Goal: Transaction & Acquisition: Purchase product/service

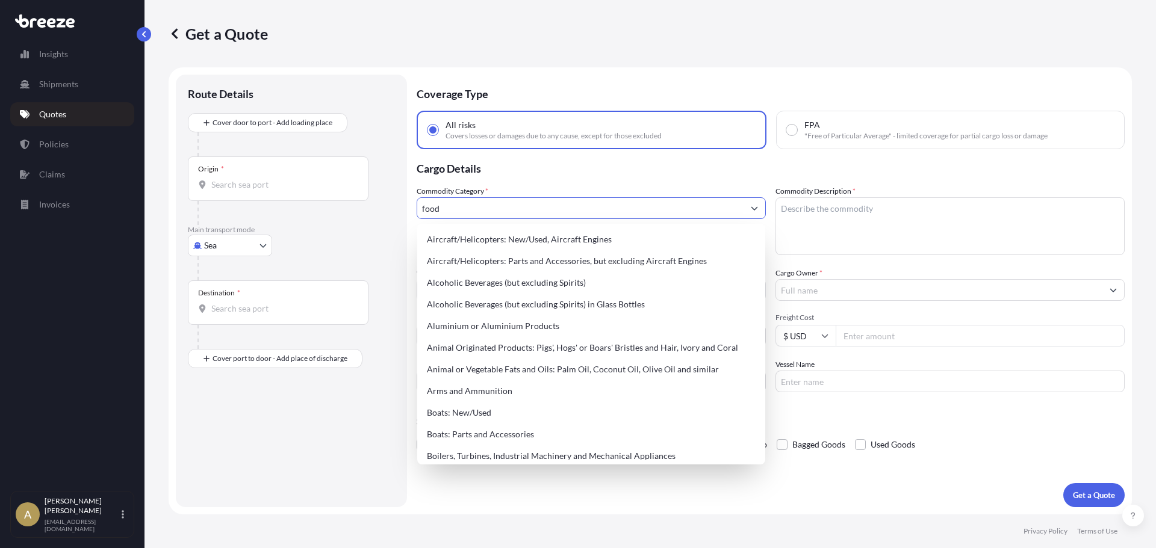
select select "Sea"
select select "1"
click at [585, 181] on p "Cargo Details" at bounding box center [770, 167] width 708 height 36
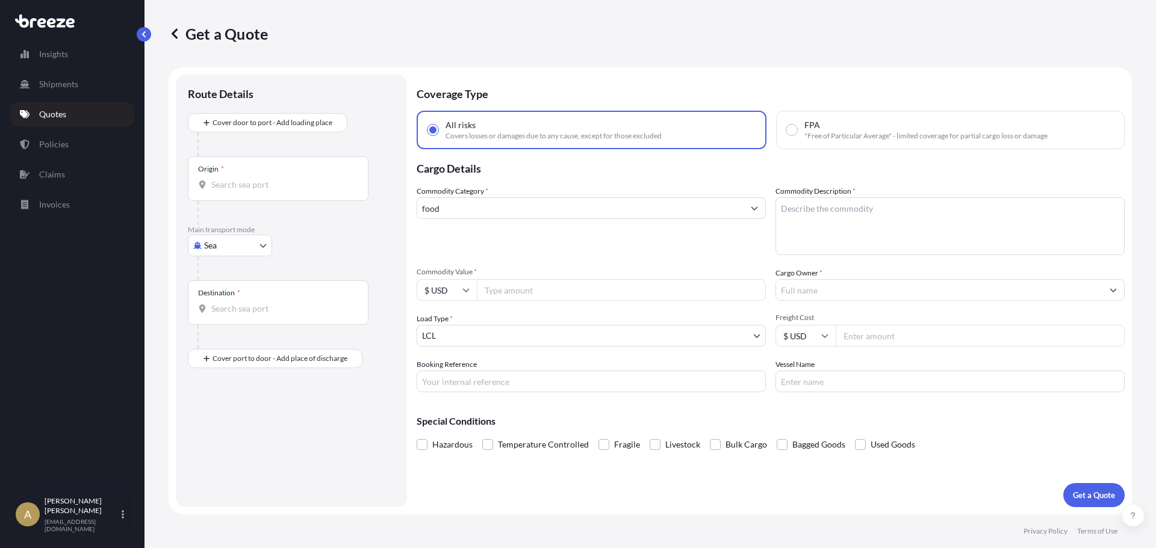
click at [249, 184] on input "Origin *" at bounding box center [282, 185] width 142 height 12
click at [301, 195] on div "Origin *" at bounding box center [278, 178] width 181 height 45
click at [301, 191] on input "Origin * Please select an origin" at bounding box center [282, 185] width 142 height 12
click at [329, 271] on div at bounding box center [295, 268] width 197 height 24
click at [282, 188] on input "danville va" at bounding box center [282, 185] width 142 height 12
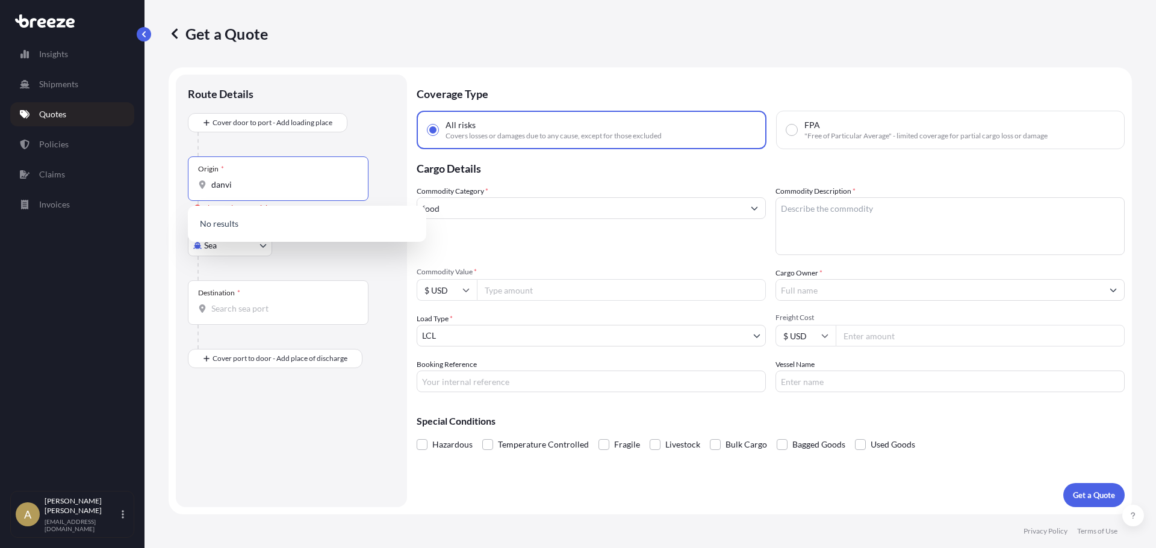
type input "danvi"
click at [319, 266] on div at bounding box center [295, 268] width 197 height 24
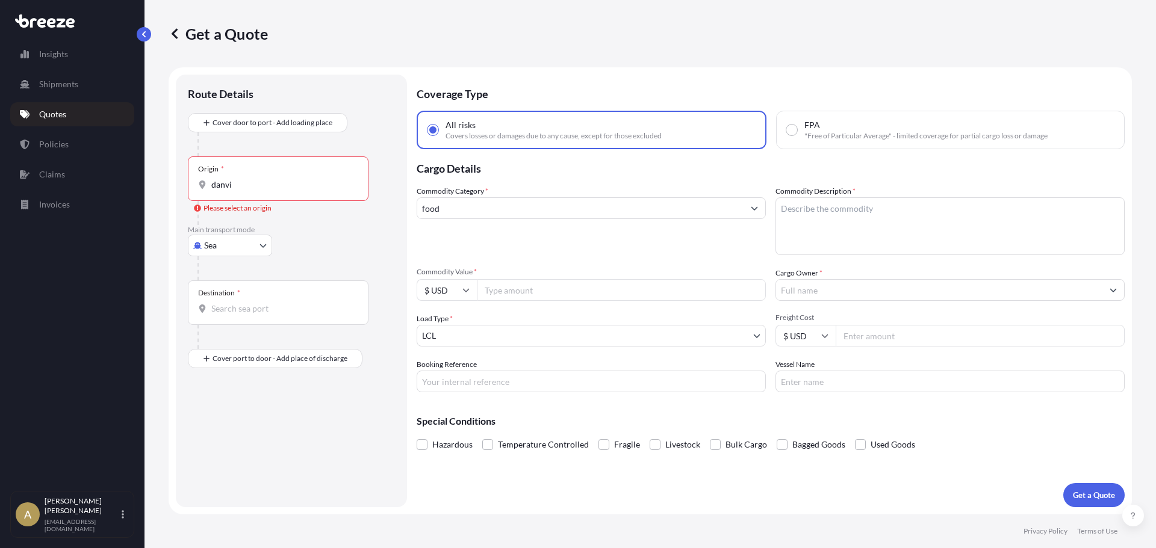
click at [228, 252] on body "10 options available. 0 options available. Insights Shipments Quotes Policies C…" at bounding box center [578, 274] width 1156 height 548
click at [227, 318] on span "Road" at bounding box center [220, 320] width 19 height 12
select select "Road"
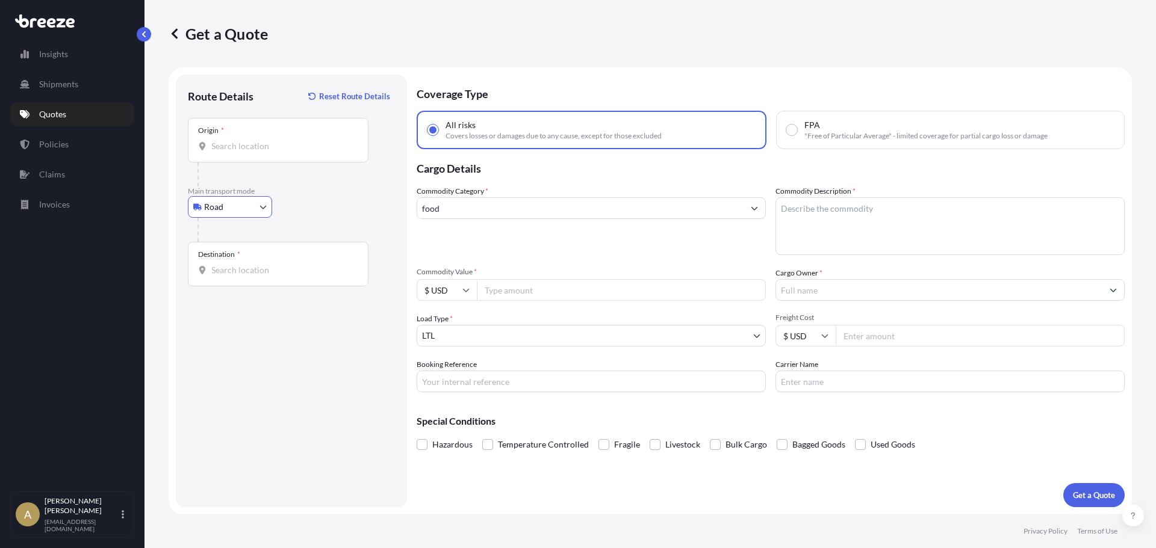
click at [284, 138] on div "Origin *" at bounding box center [278, 140] width 181 height 45
click at [284, 140] on input "Origin *" at bounding box center [282, 146] width 142 height 12
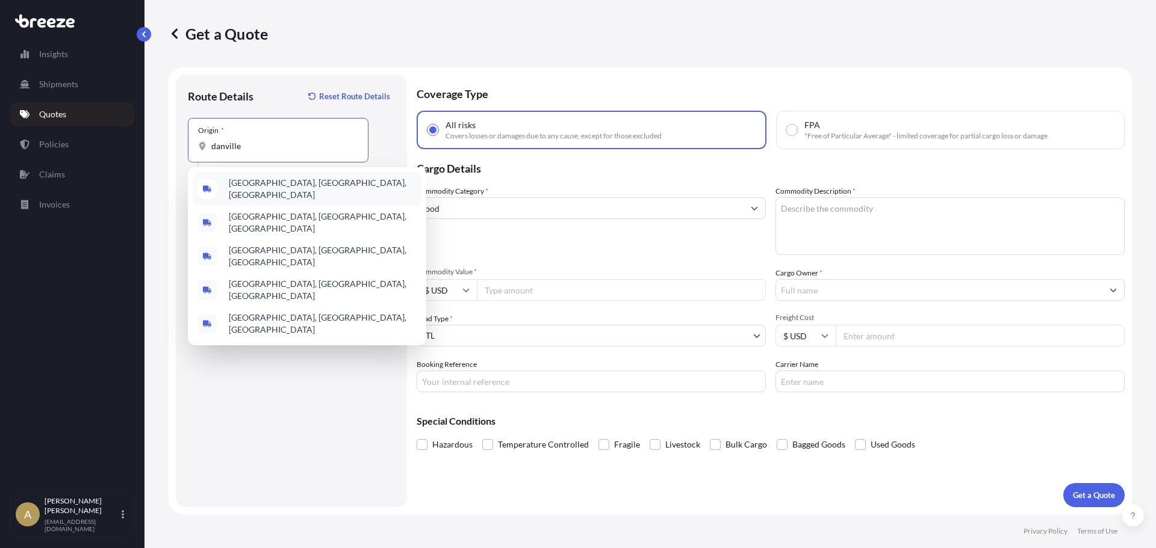
click at [288, 186] on span "[GEOGRAPHIC_DATA], [GEOGRAPHIC_DATA], [GEOGRAPHIC_DATA]" at bounding box center [323, 189] width 188 height 24
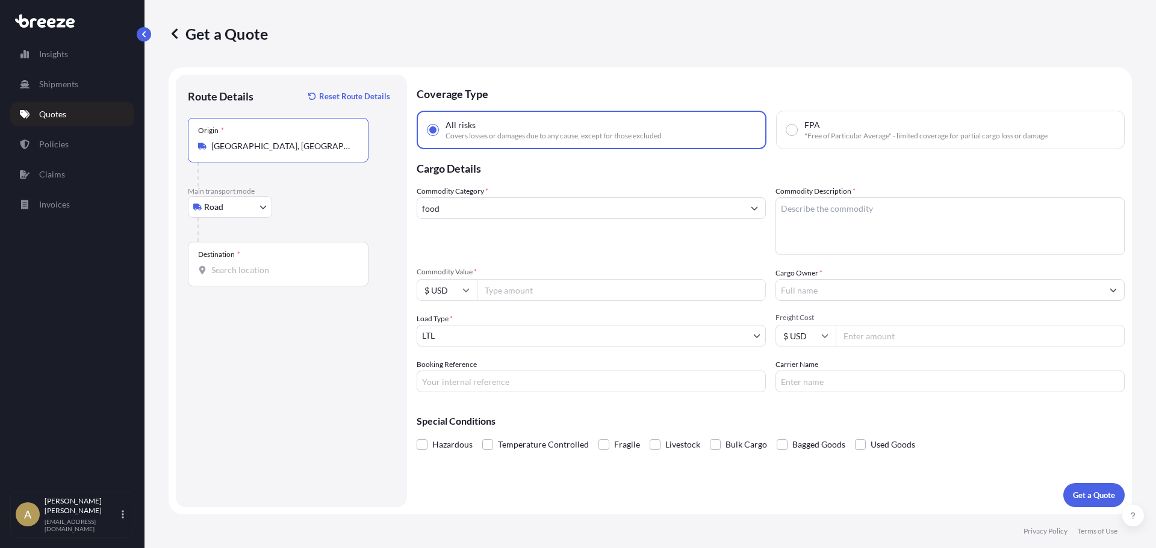
type input "[GEOGRAPHIC_DATA], [GEOGRAPHIC_DATA], [GEOGRAPHIC_DATA]"
click at [268, 270] on input "Destination *" at bounding box center [282, 270] width 142 height 12
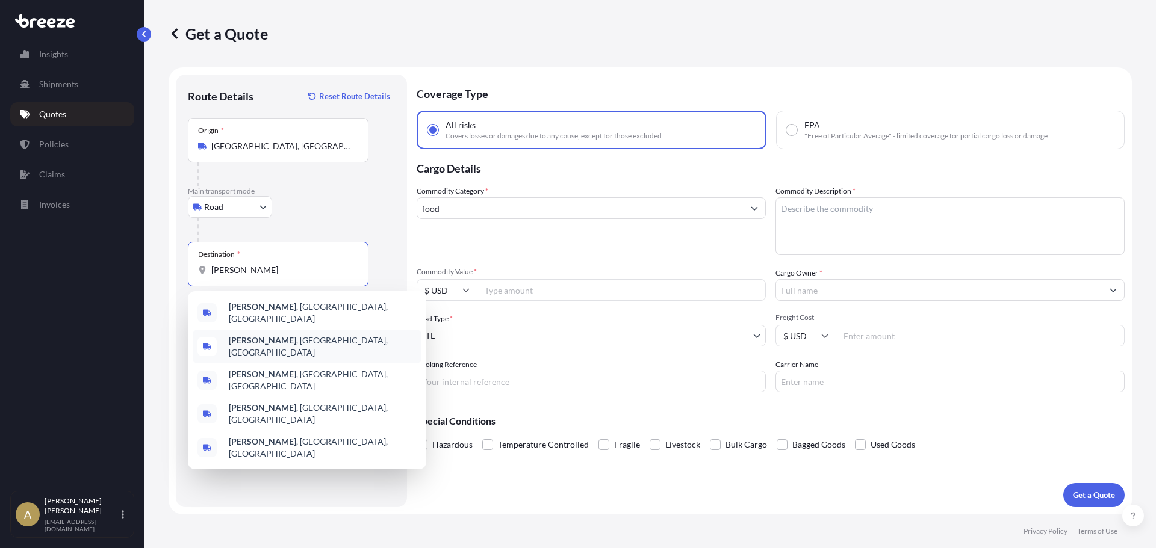
click at [315, 332] on div "[GEOGRAPHIC_DATA] , [GEOGRAPHIC_DATA], [GEOGRAPHIC_DATA]" at bounding box center [307, 347] width 229 height 34
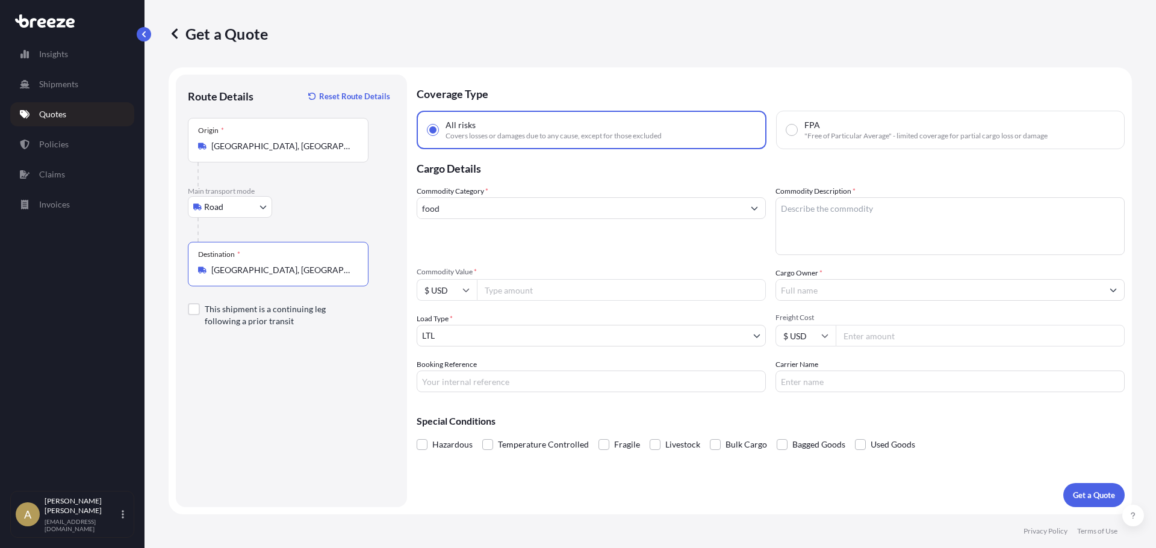
type input "[GEOGRAPHIC_DATA], [GEOGRAPHIC_DATA], [GEOGRAPHIC_DATA]"
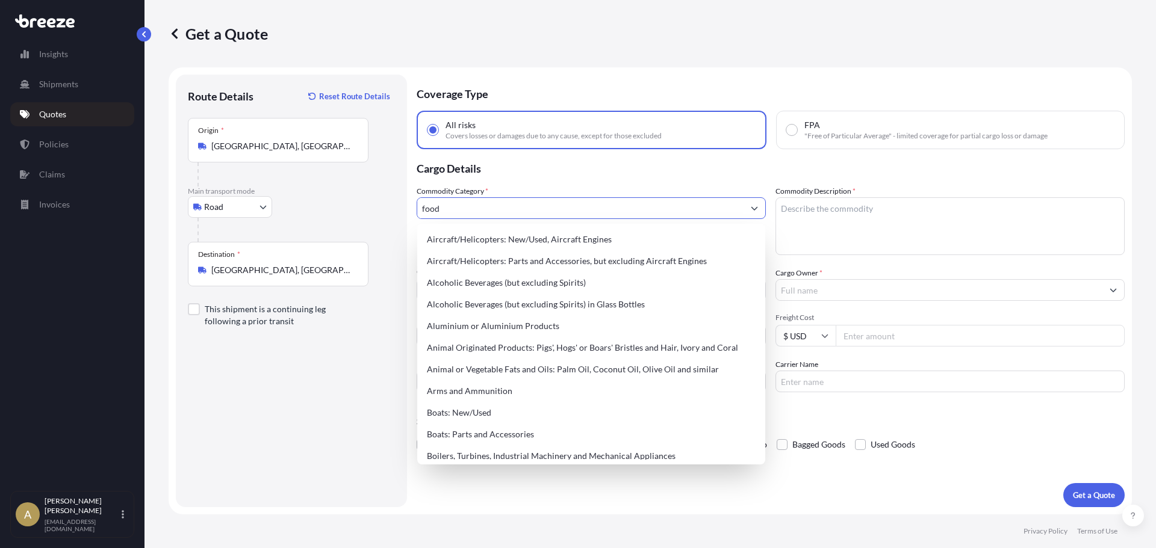
drag, startPoint x: 487, startPoint y: 212, endPoint x: 409, endPoint y: 210, distance: 78.3
click at [409, 210] on form "Route Details Reset Route Details Place of loading Road Road Rail Origin * [GEO…" at bounding box center [650, 290] width 963 height 447
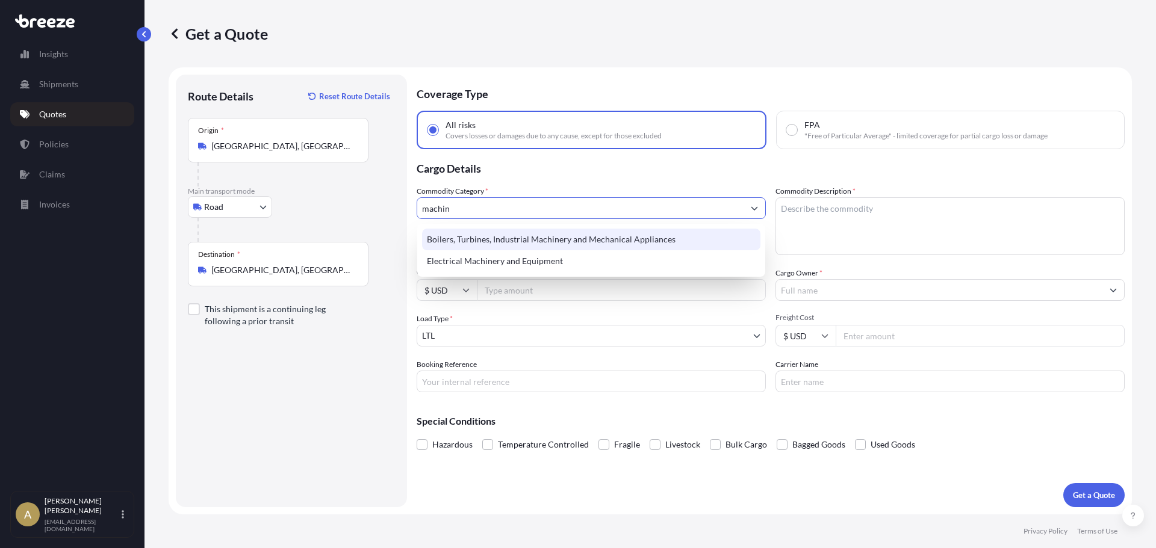
click at [505, 231] on div "Boilers, Turbines, Industrial Machinery and Mechanical Appliances" at bounding box center [591, 240] width 338 height 22
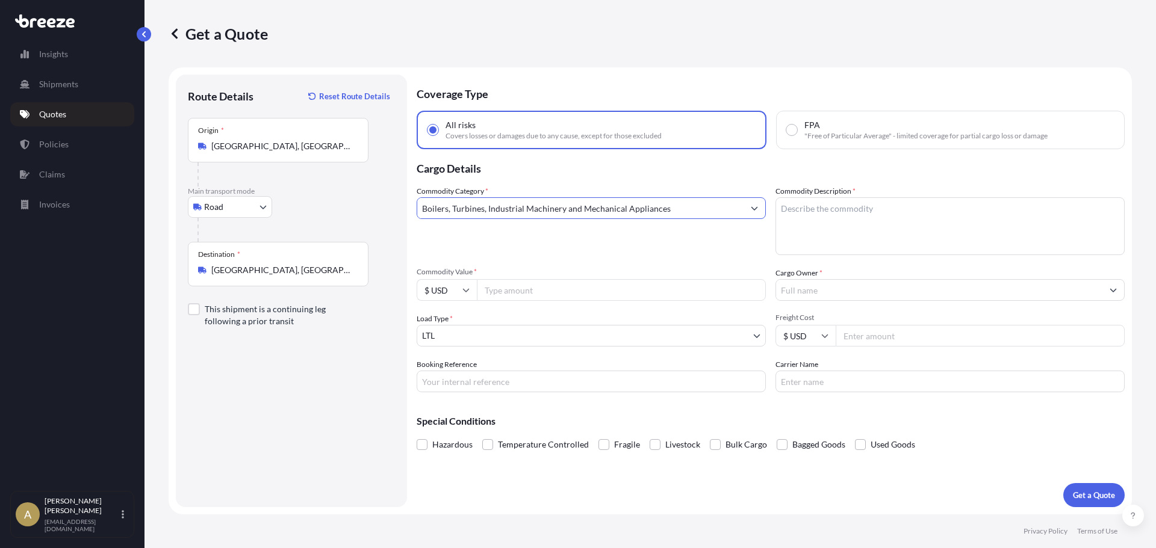
type input "Boilers, Turbines, Industrial Machinery and Mechanical Appliances"
click at [851, 232] on textarea "Commodity Description *" at bounding box center [949, 226] width 349 height 58
type textarea "Metal tractor part"
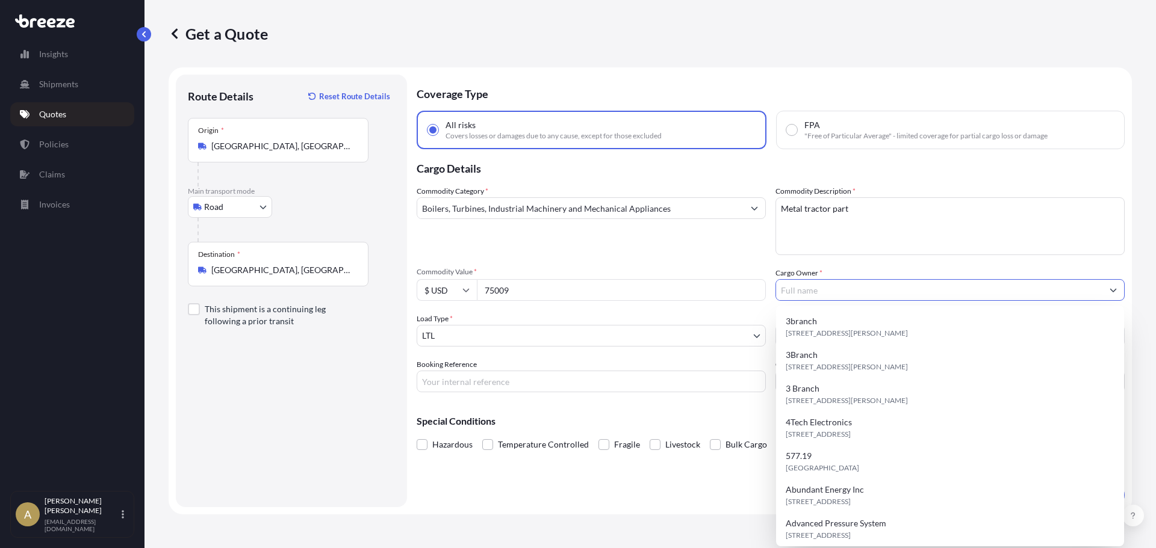
click at [527, 288] on input "75009" at bounding box center [621, 290] width 289 height 22
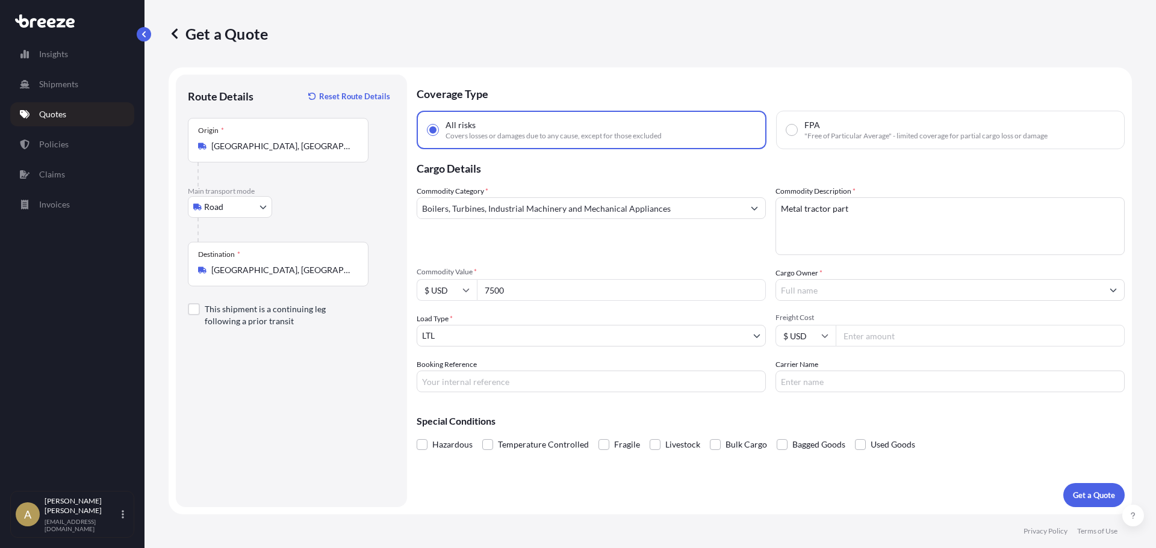
type input "7500"
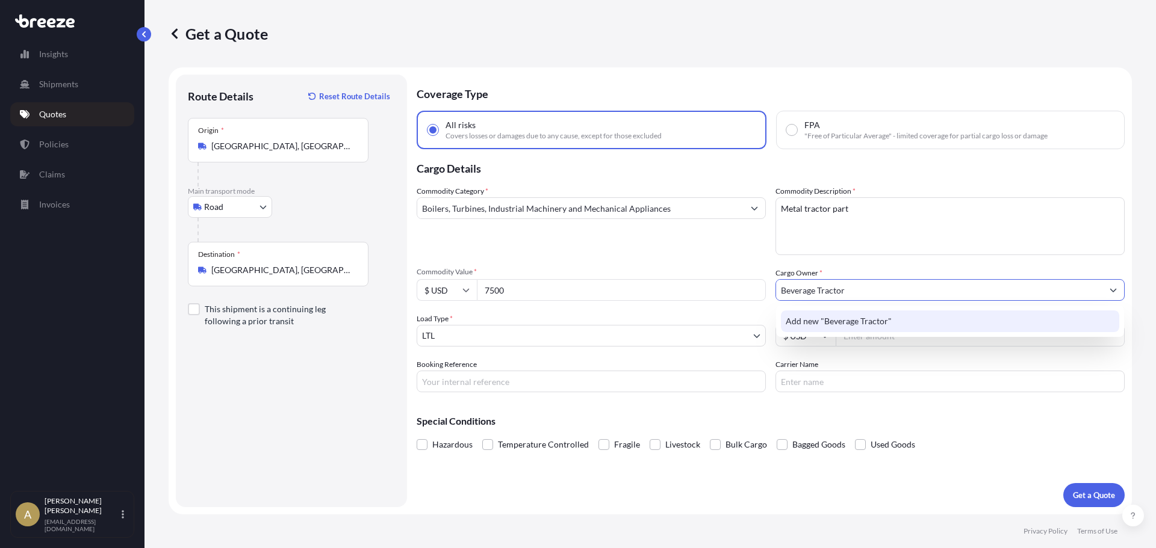
click at [841, 322] on span "Add new "Beverage Tractor"" at bounding box center [838, 321] width 106 height 12
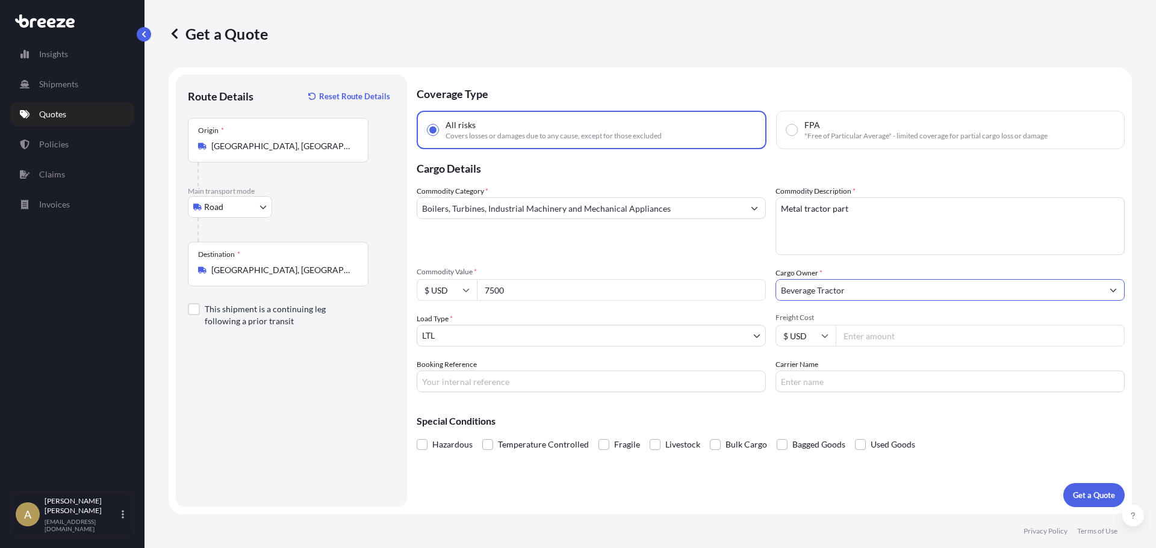
type input "Beverage Tractor"
click at [863, 333] on input "Freight Cost" at bounding box center [979, 336] width 289 height 22
type input "396.5"
click at [1086, 487] on button "Get a Quote" at bounding box center [1093, 495] width 61 height 24
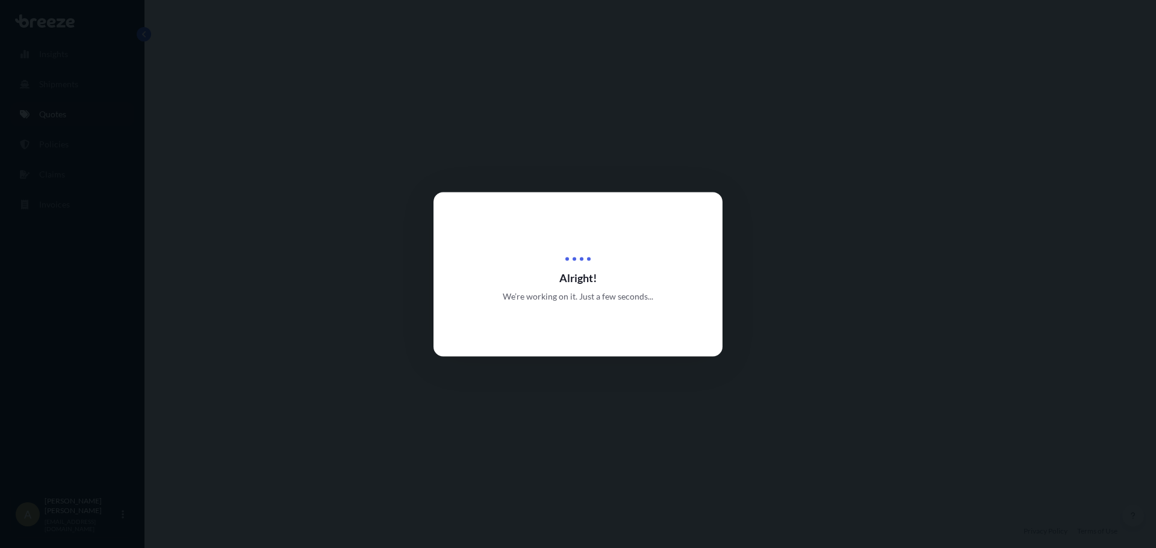
select select "Road"
select select "1"
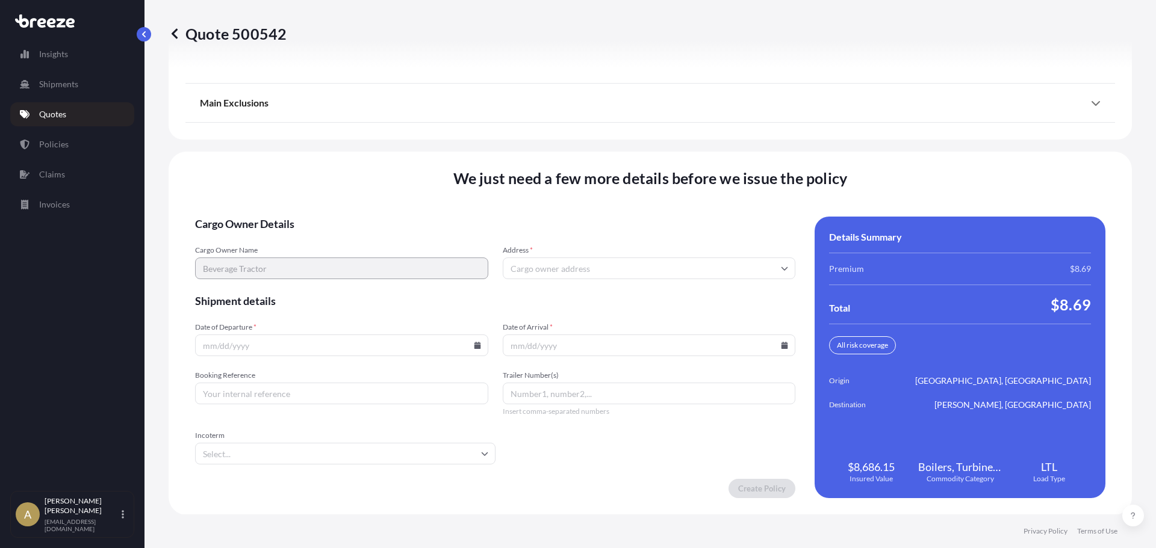
scroll to position [1553, 0]
click at [583, 262] on input "Address *" at bounding box center [649, 268] width 293 height 22
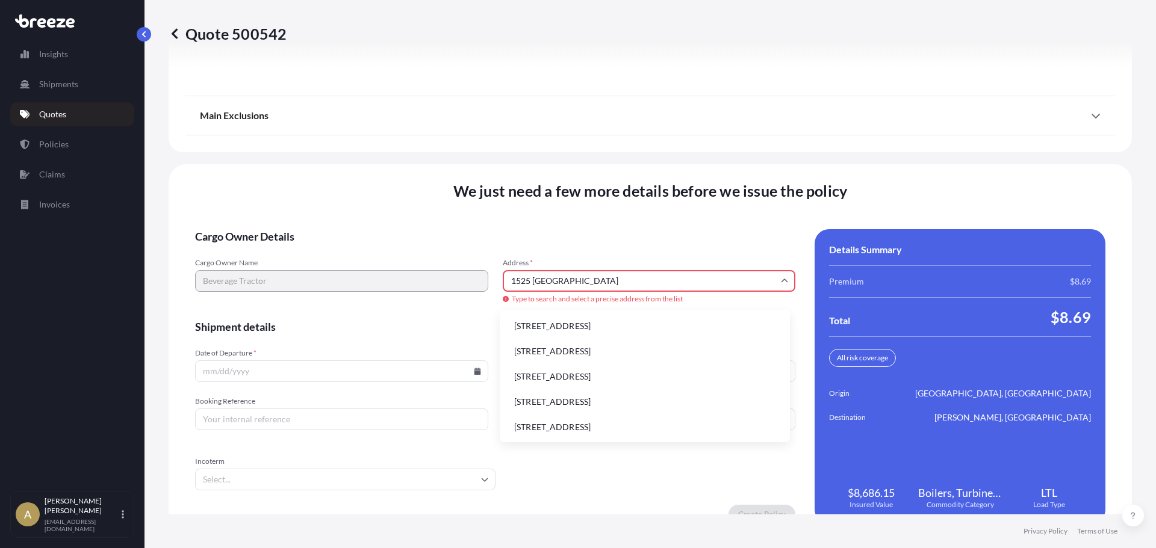
click at [661, 353] on li "[STREET_ADDRESS]" at bounding box center [644, 351] width 280 height 23
type input "[STREET_ADDRESS]"
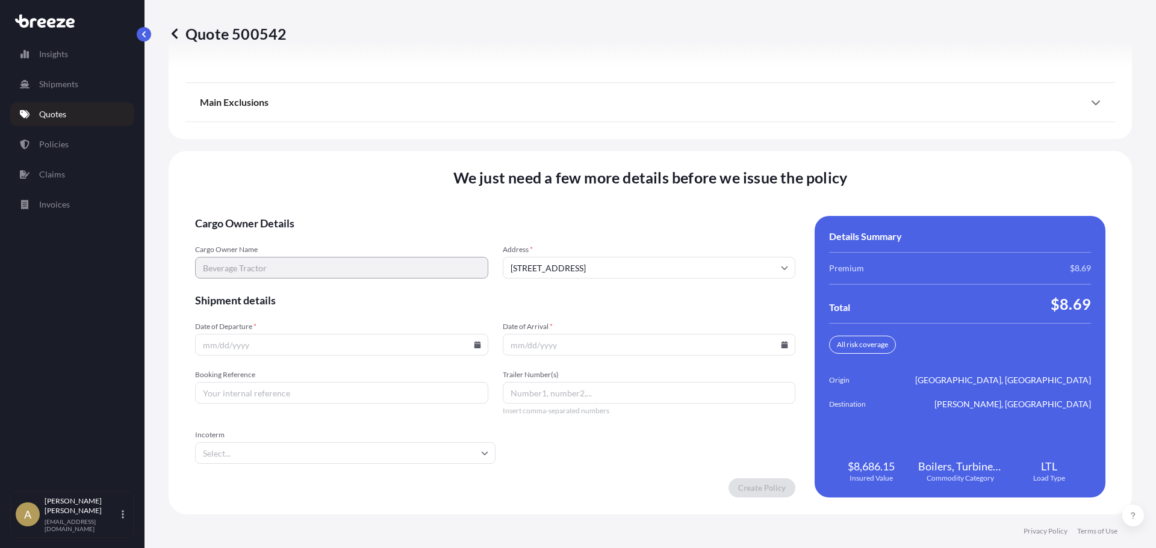
click at [474, 344] on icon at bounding box center [477, 344] width 7 height 7
click at [338, 195] on button "2" at bounding box center [339, 191] width 19 height 19
type input "[DATE]"
click at [781, 345] on icon at bounding box center [784, 344] width 7 height 7
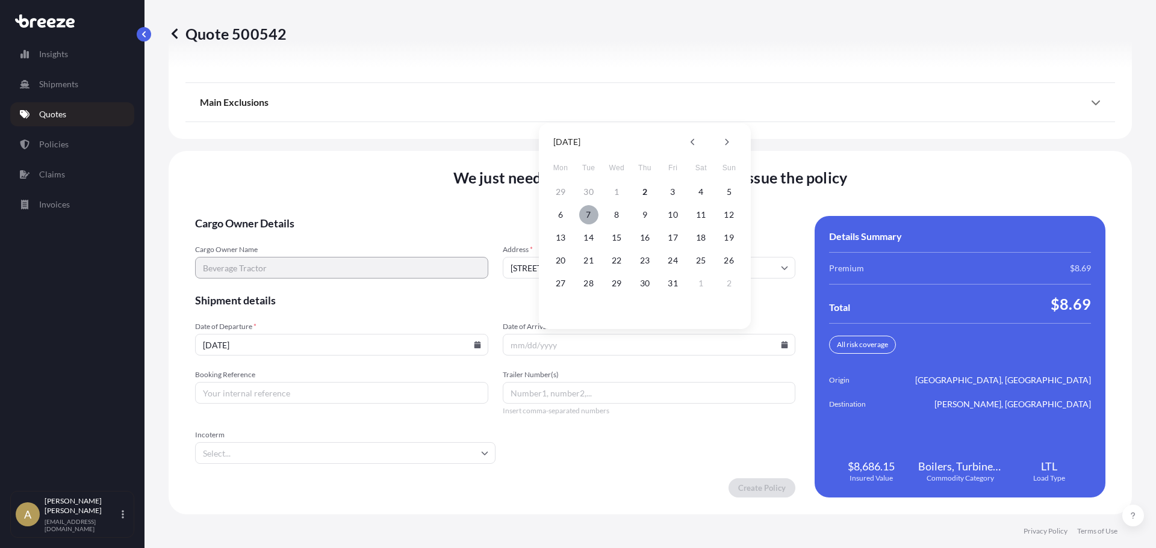
click at [589, 216] on button "7" at bounding box center [588, 214] width 19 height 19
type input "[DATE]"
